Goal: Navigation & Orientation: Find specific page/section

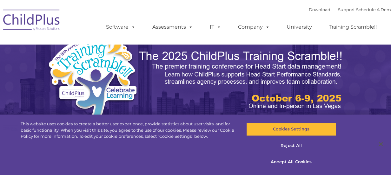
select select "MEDIUM"
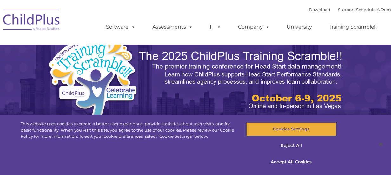
click at [294, 129] on button "Cookies Settings" at bounding box center [292, 128] width 90 height 13
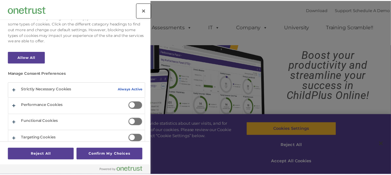
scroll to position [51, 0]
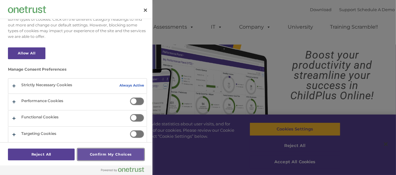
click at [86, 156] on button "Confirm My Choices" at bounding box center [111, 154] width 67 height 12
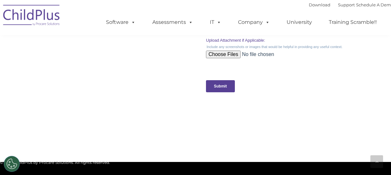
scroll to position [783, 0]
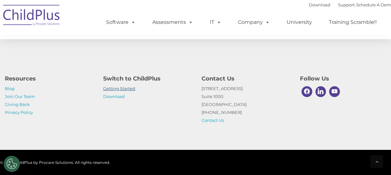
click at [115, 87] on link "Getting Started" at bounding box center [119, 88] width 32 height 5
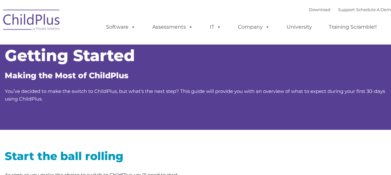
type input ""
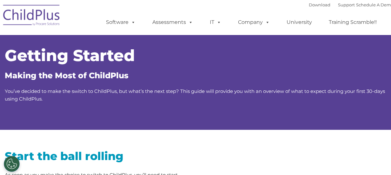
click at [115, 87] on div "Getting Started Making the Most of ChildPlus You’ve decided to make the switch …" at bounding box center [196, 75] width 382 height 55
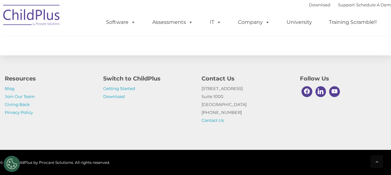
scroll to position [1030, 0]
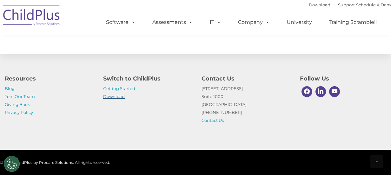
click at [110, 95] on link "Download" at bounding box center [114, 96] width 22 height 5
